Goal: Obtain resource: Download file/media

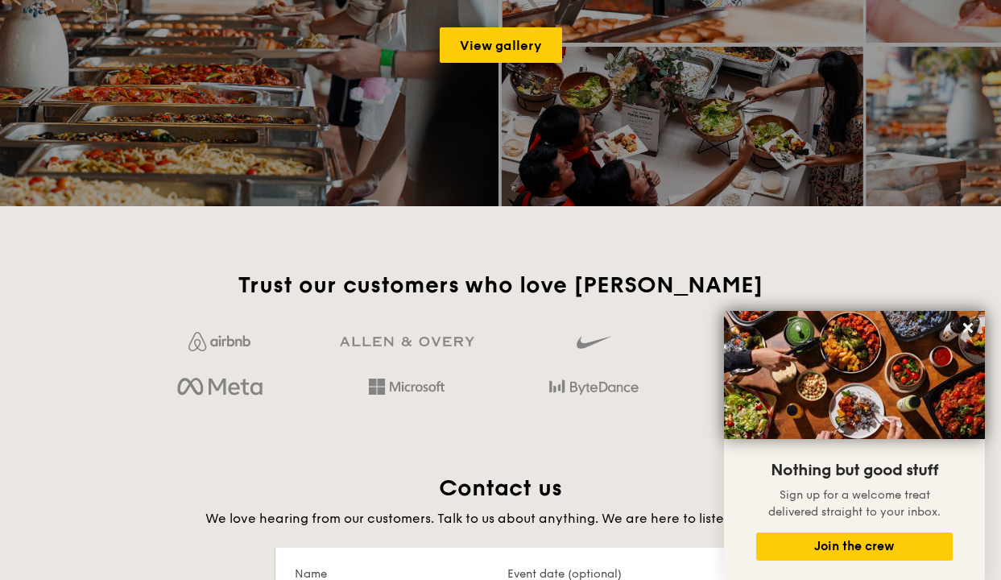
scroll to position [2659, 0]
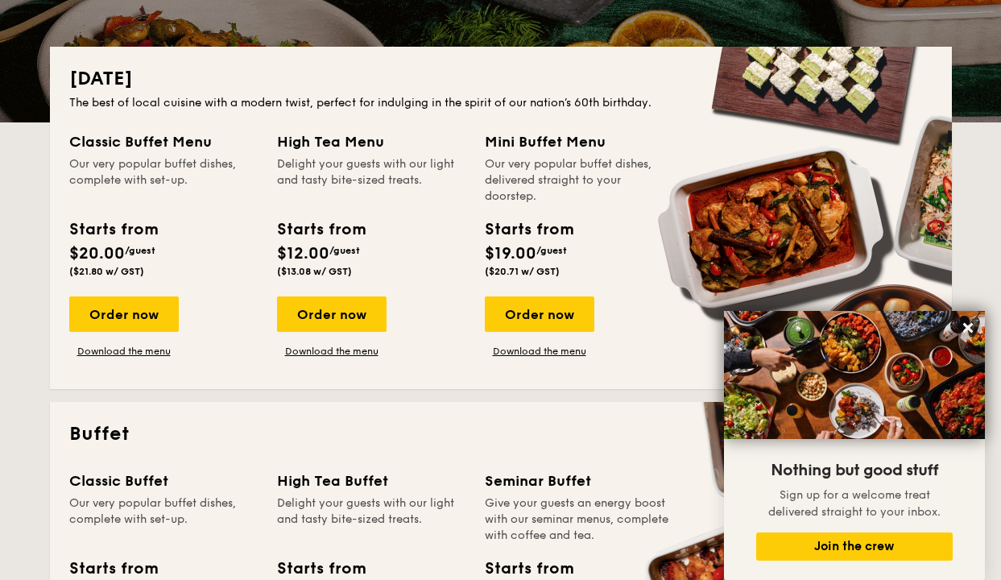
scroll to position [322, 0]
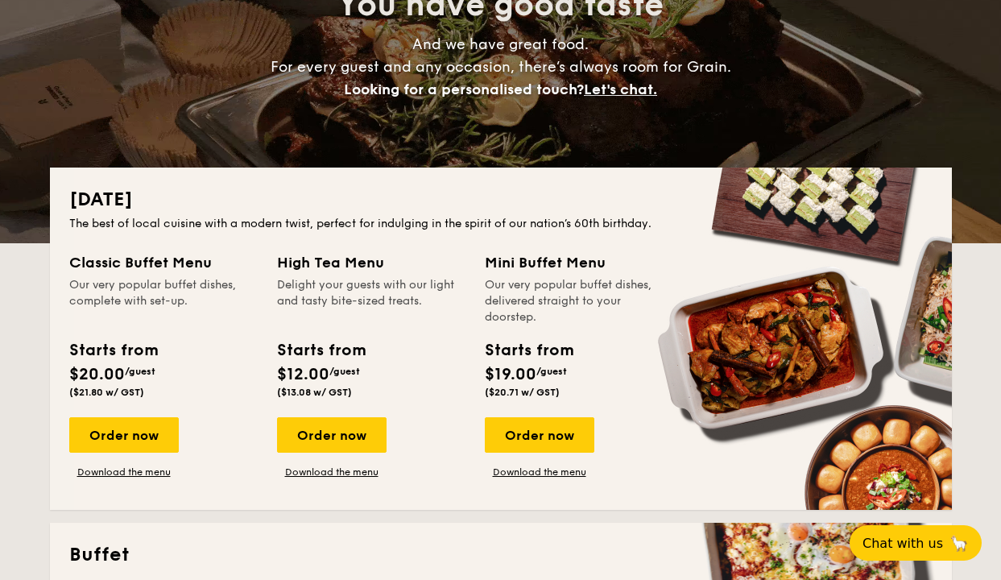
scroll to position [322, 0]
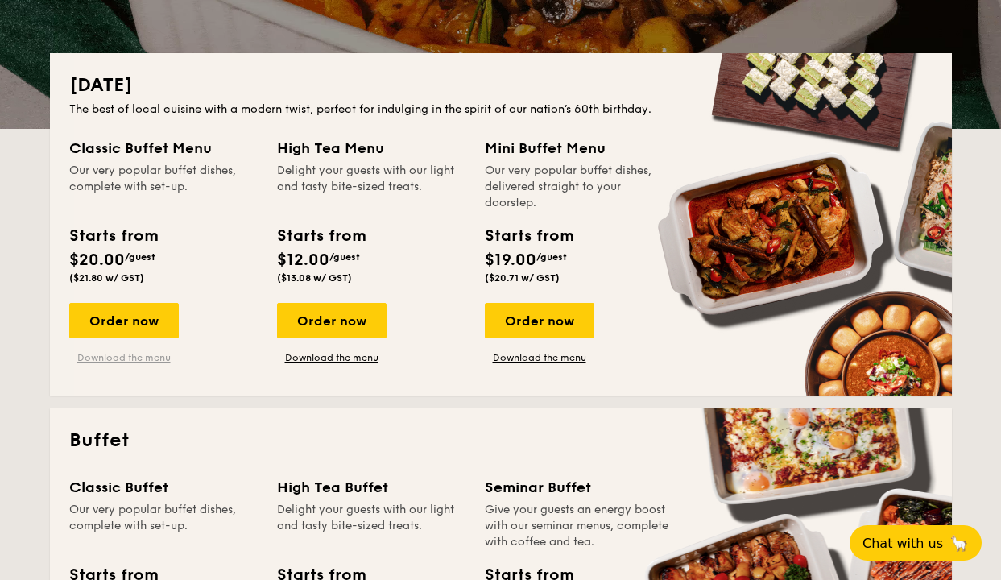
click at [123, 362] on link "Download the menu" at bounding box center [124, 357] width 110 height 13
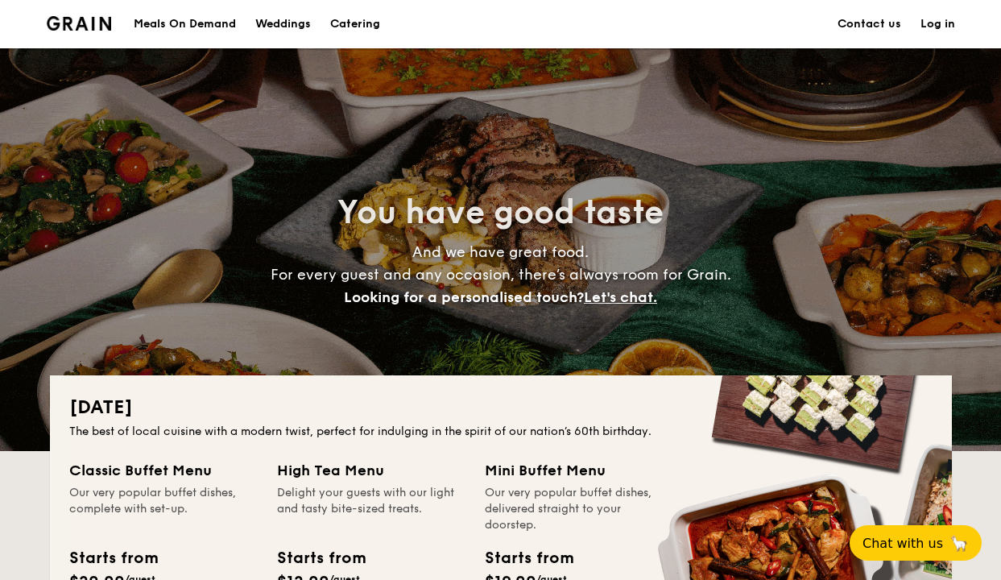
scroll to position [161, 0]
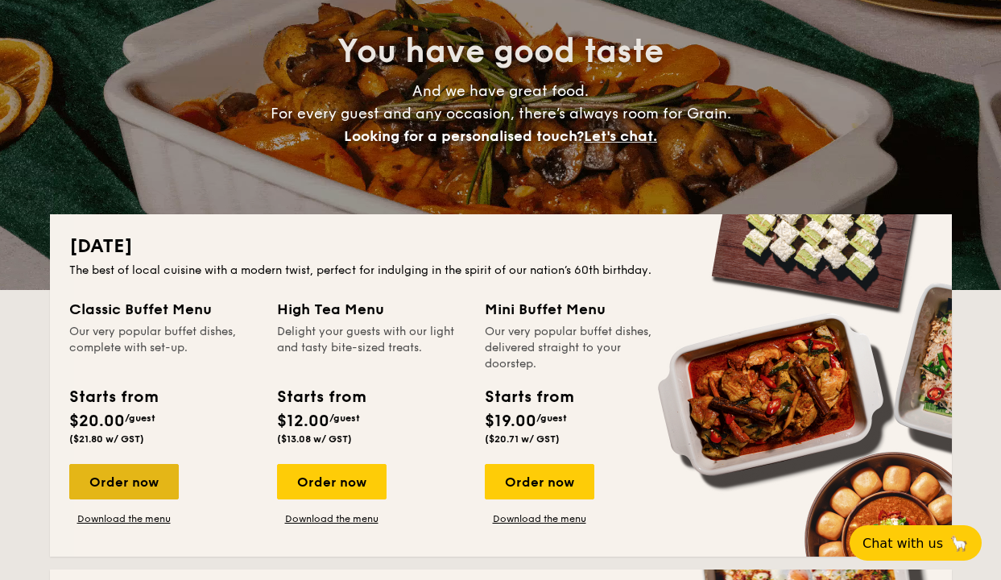
click at [102, 481] on div "Order now" at bounding box center [124, 481] width 110 height 35
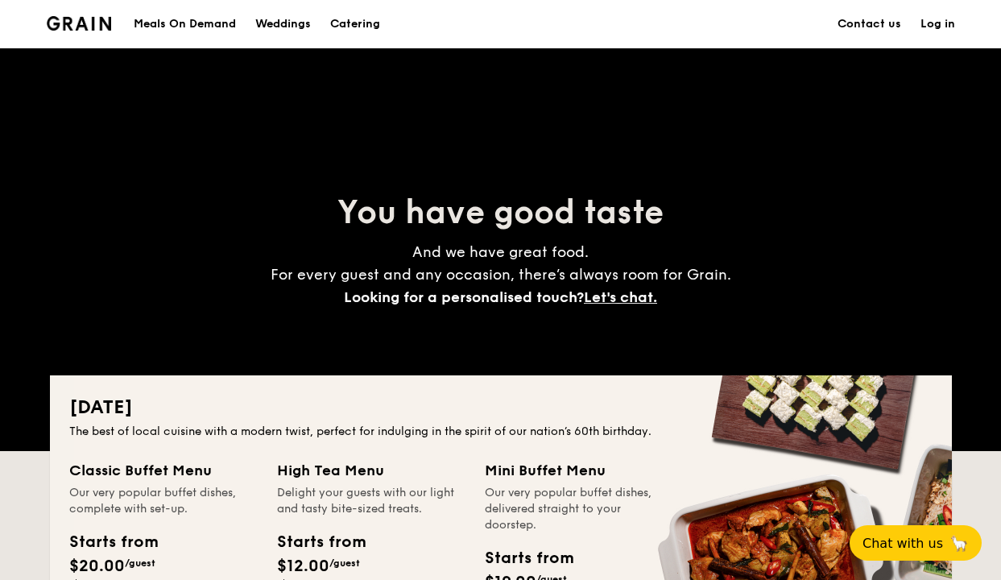
scroll to position [247, 0]
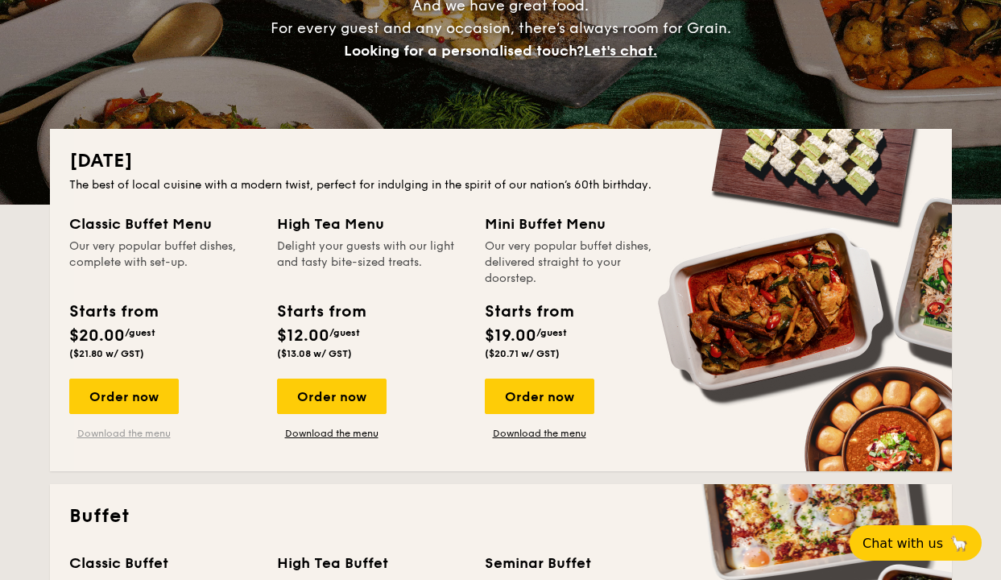
click at [130, 432] on link "Download the menu" at bounding box center [124, 433] width 110 height 13
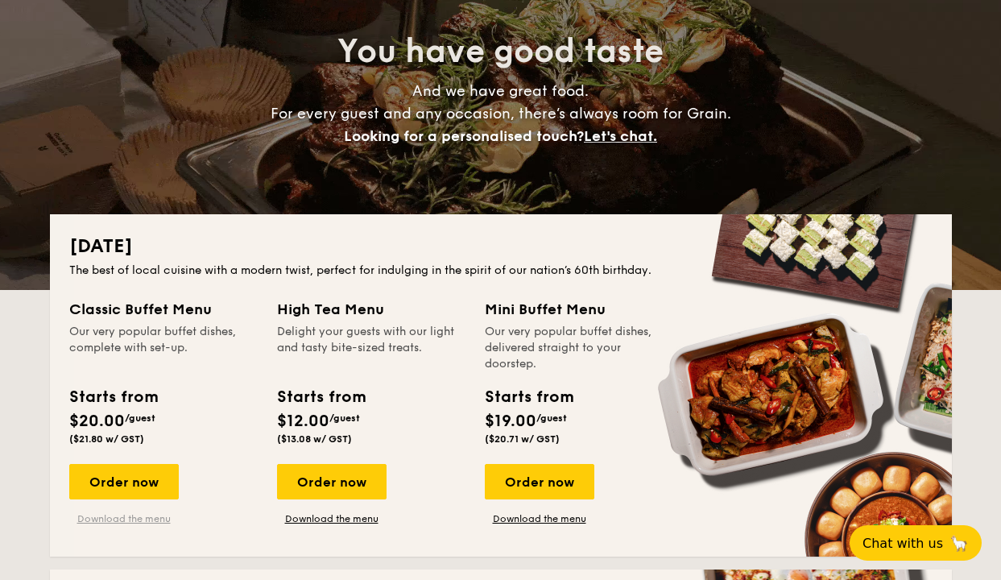
click at [148, 520] on link "Download the menu" at bounding box center [124, 518] width 110 height 13
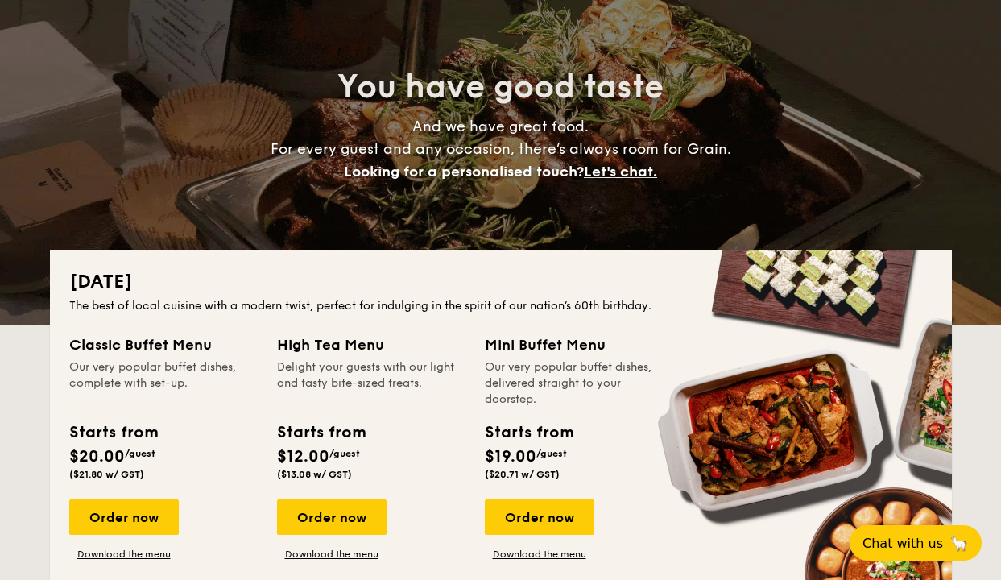
scroll to position [161, 0]
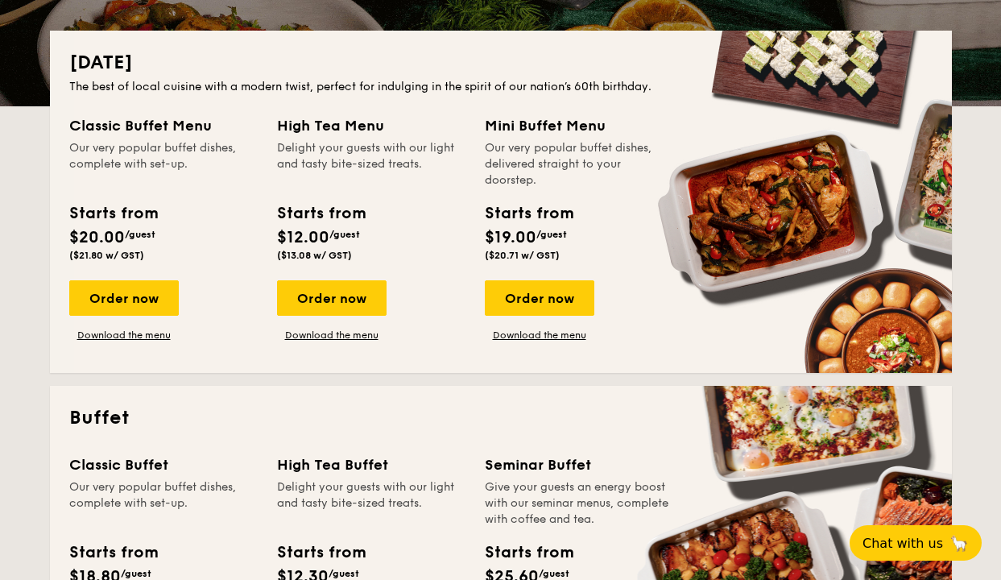
scroll to position [242, 0]
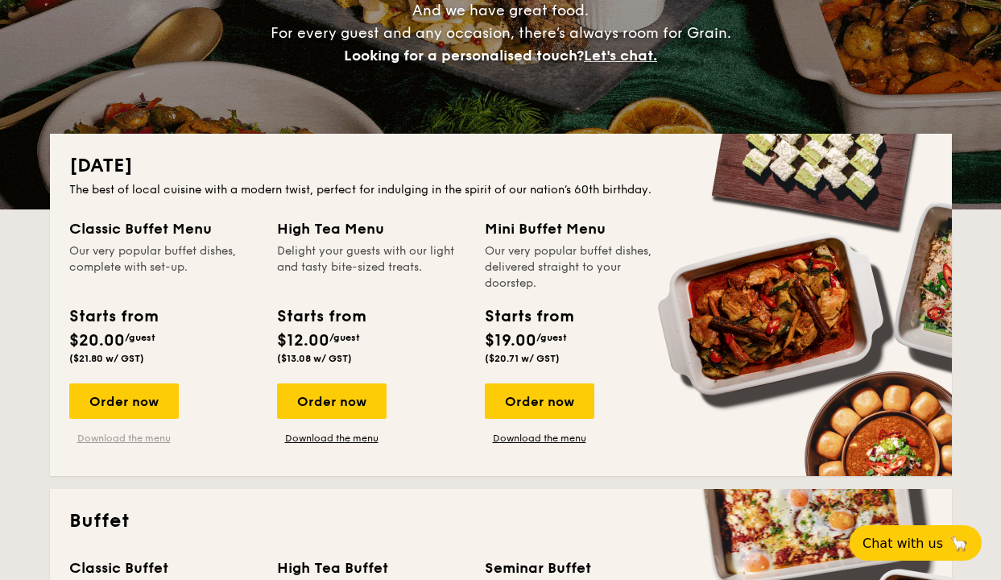
click at [118, 440] on link "Download the menu" at bounding box center [124, 438] width 110 height 13
